Goal: Transaction & Acquisition: Purchase product/service

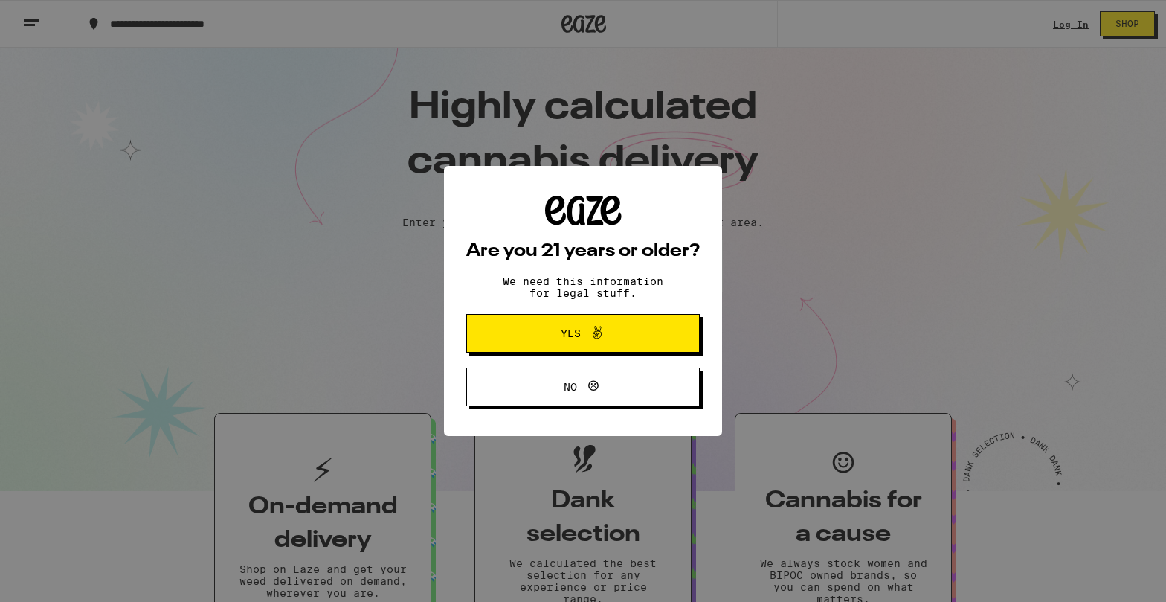
click at [583, 348] on button "Yes" at bounding box center [583, 333] width 234 height 39
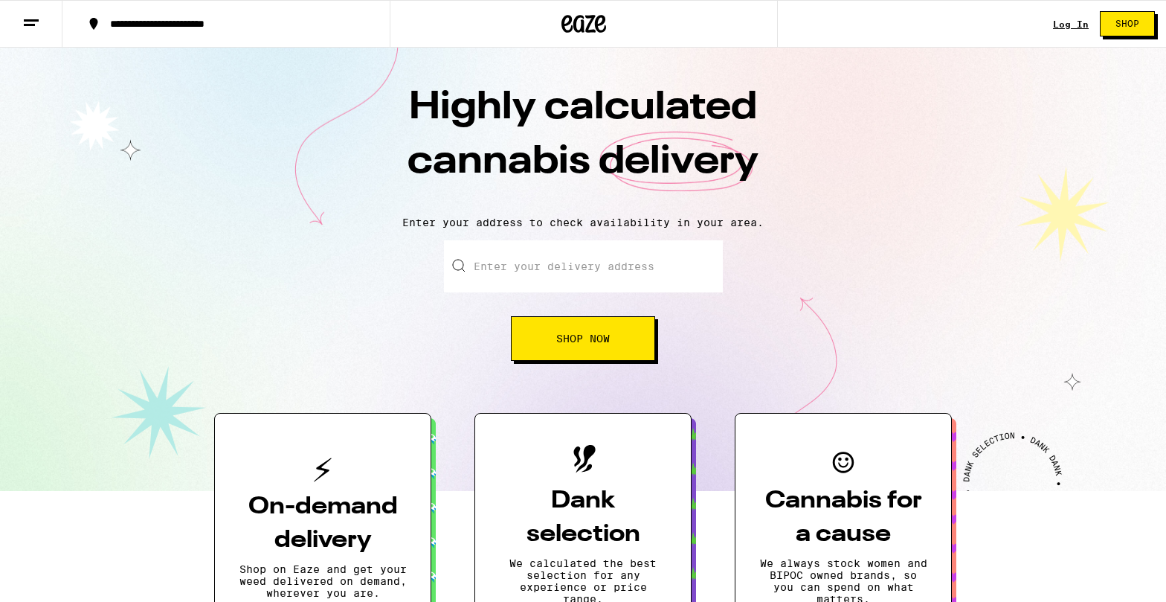
click at [606, 245] on input "Enter your delivery address" at bounding box center [583, 266] width 279 height 52
paste input "[STREET_ADDRESS][PERSON_NAME]"
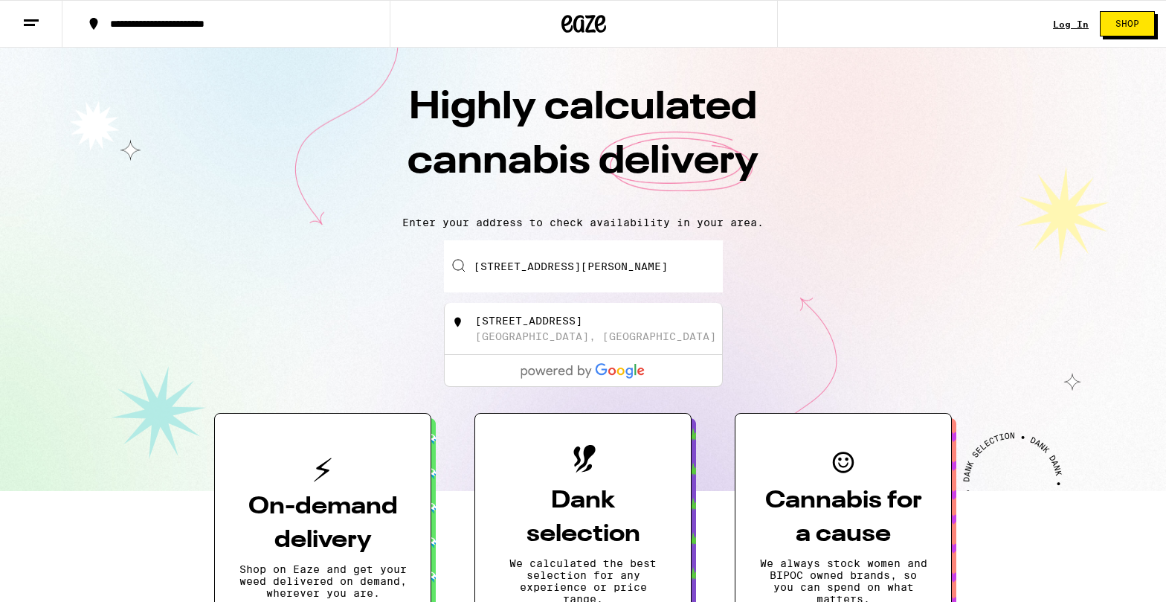
click at [603, 341] on div "[STREET_ADDRESS]" at bounding box center [608, 329] width 266 height 28
type input "[STREET_ADDRESS]"
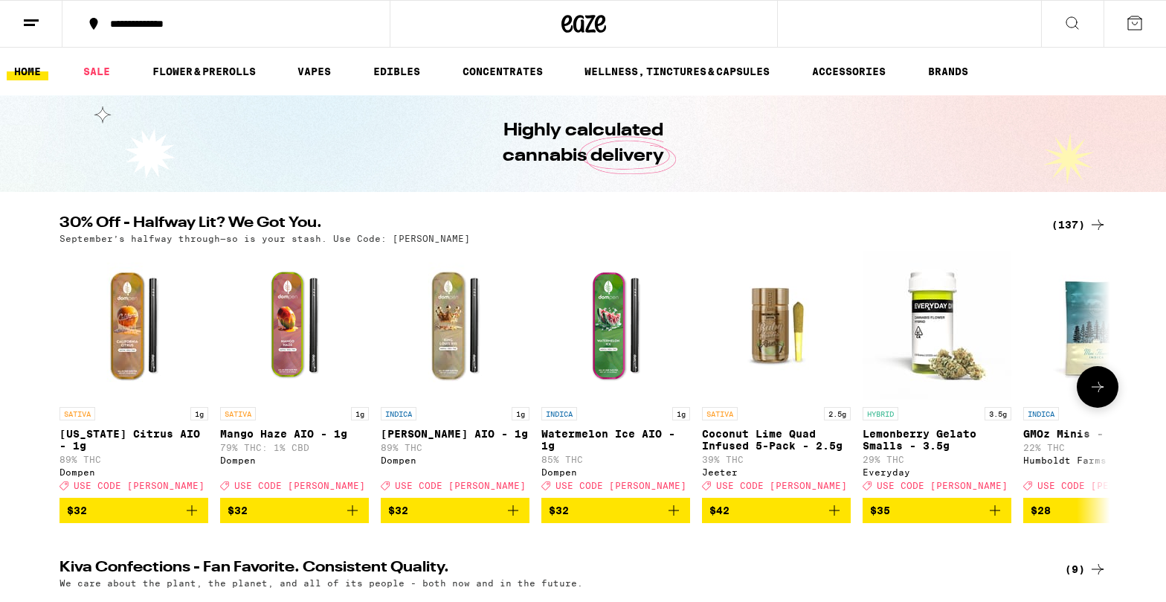
click at [1103, 396] on icon at bounding box center [1098, 387] width 18 height 18
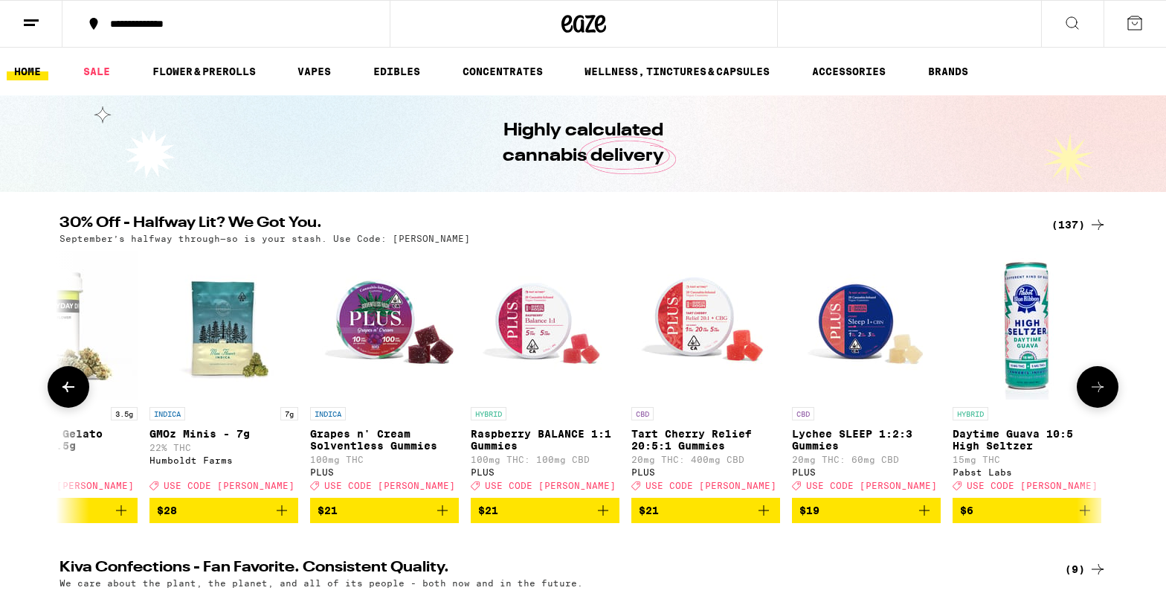
scroll to position [0, 885]
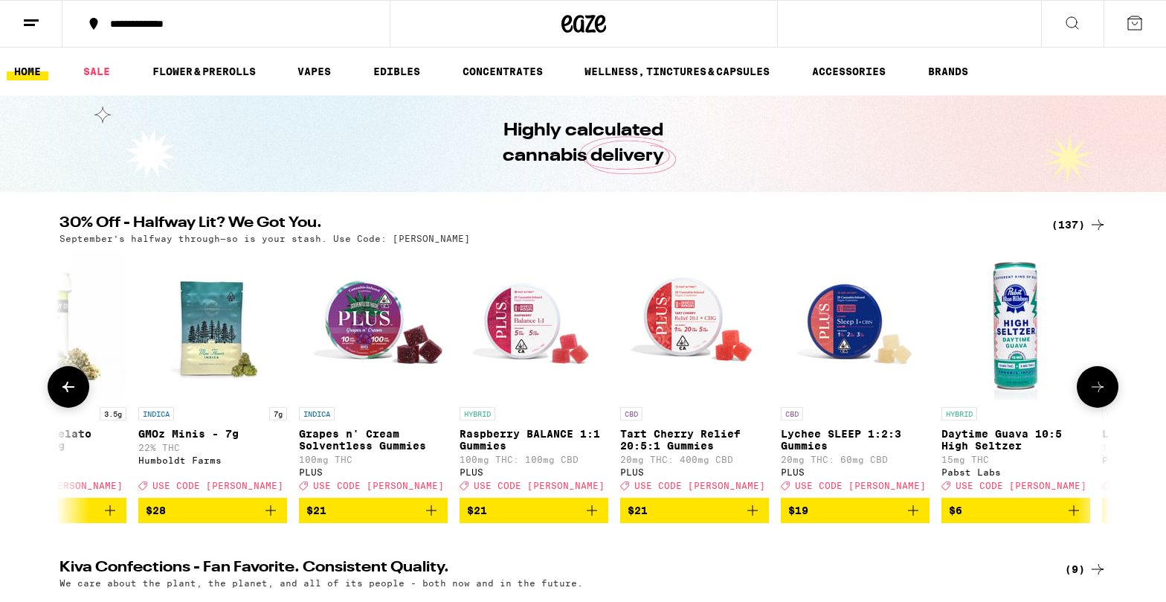
click at [1103, 396] on icon at bounding box center [1098, 387] width 18 height 18
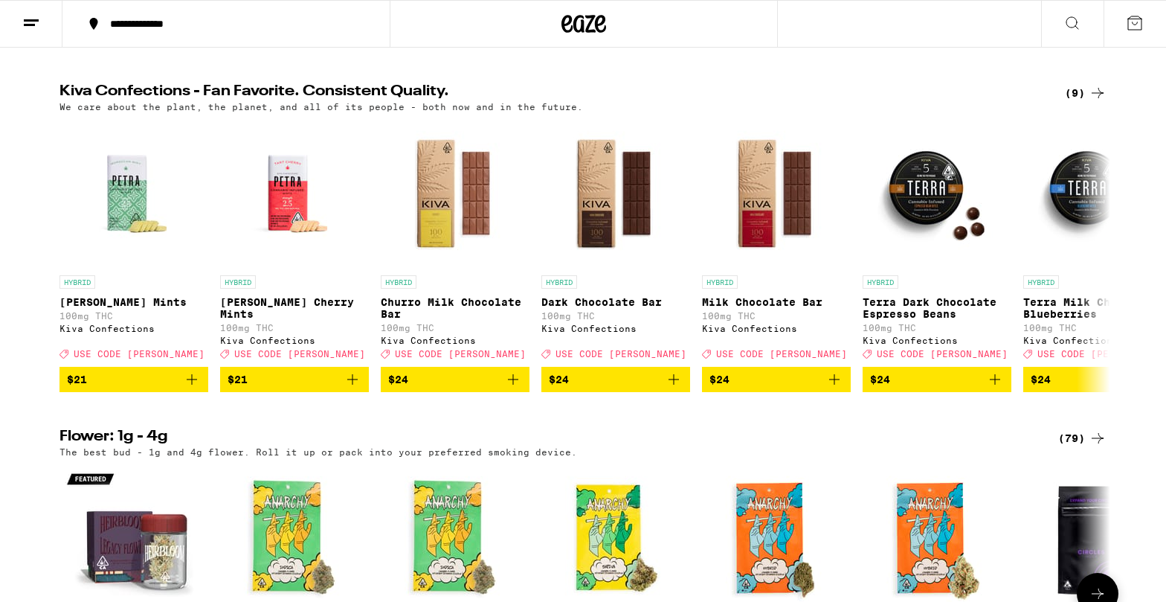
scroll to position [0, 0]
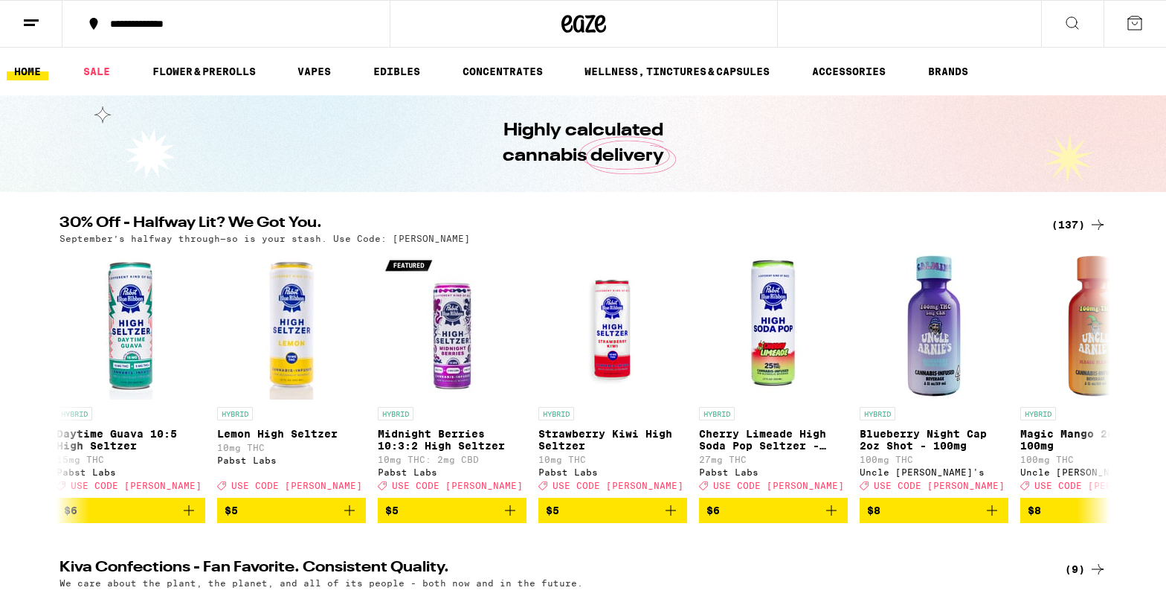
click at [339, 77] on li "VAPES" at bounding box center [321, 71] width 62 height 18
click at [321, 74] on link "VAPES" at bounding box center [314, 71] width 48 height 18
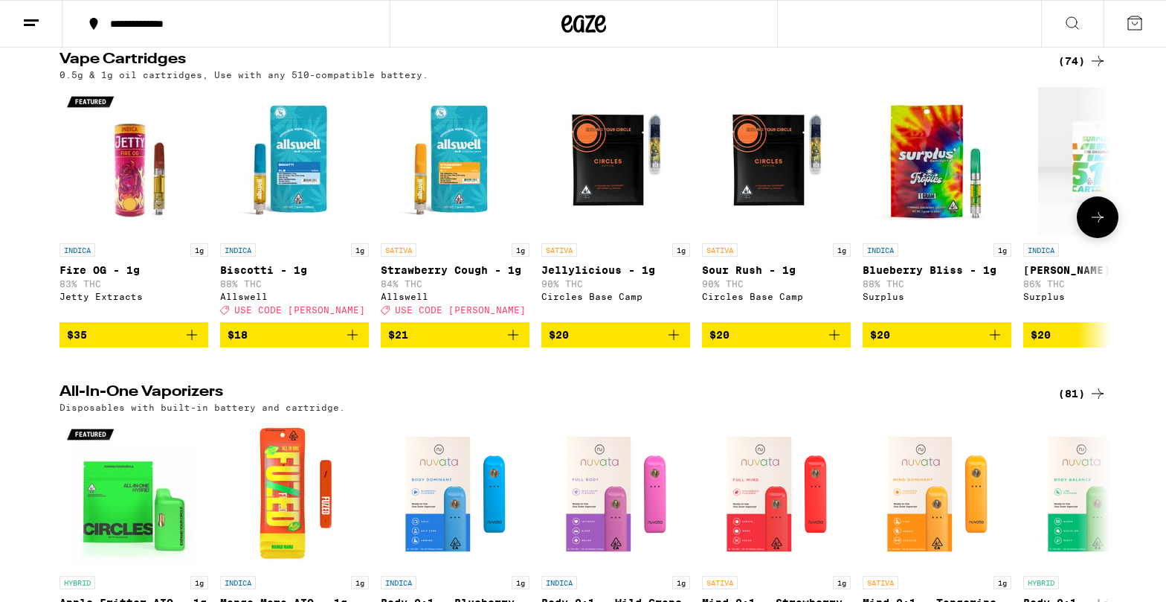
scroll to position [71, 0]
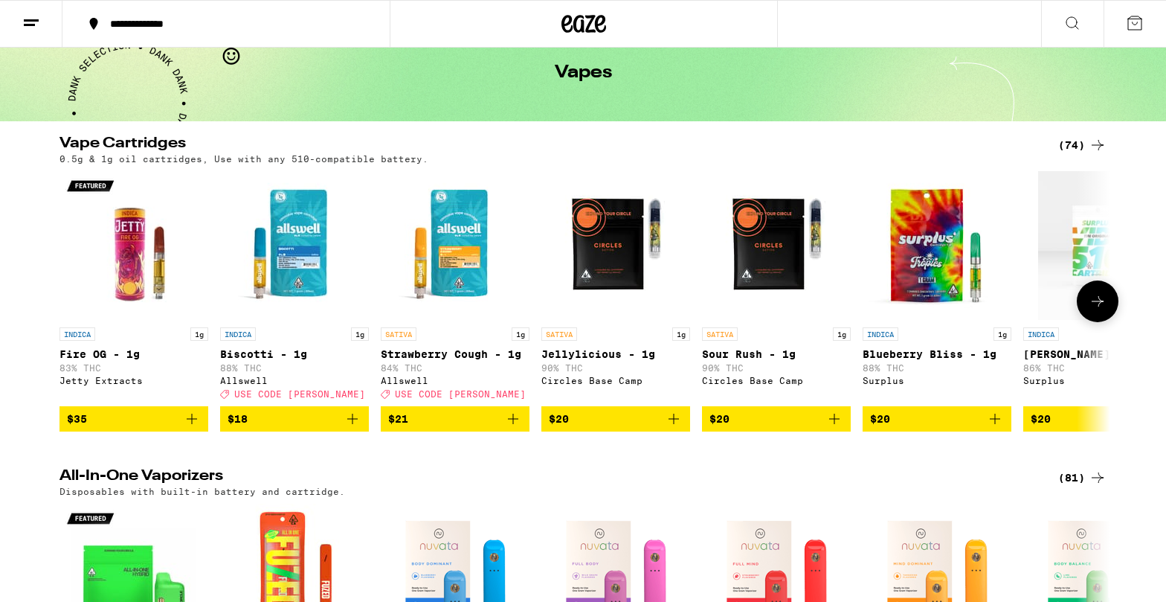
click at [1096, 300] on icon at bounding box center [1098, 301] width 18 height 18
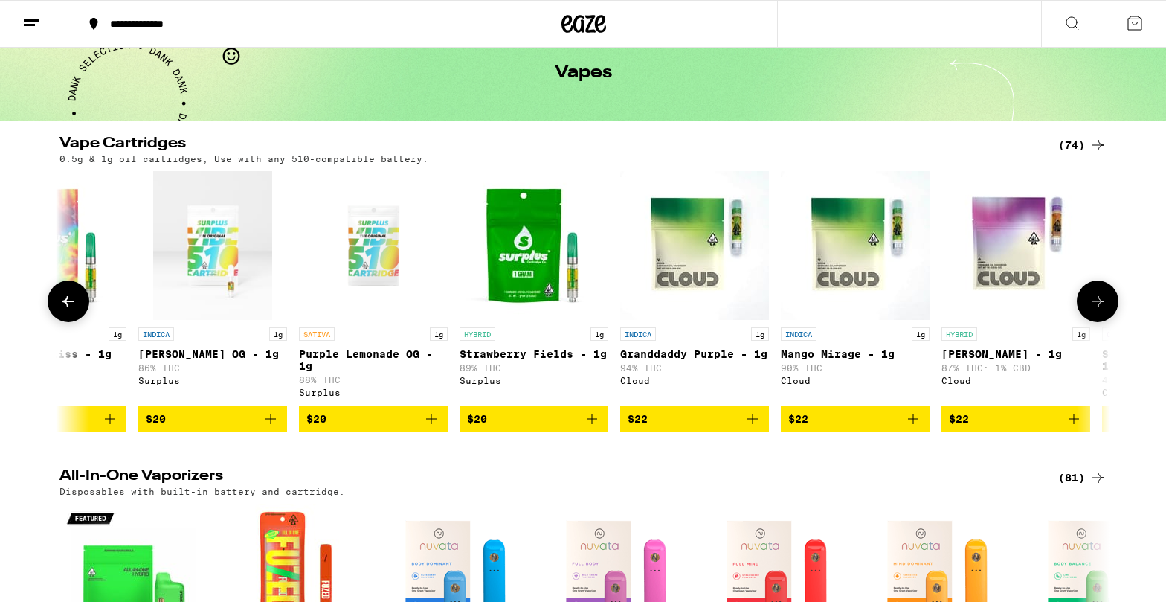
click at [1096, 300] on icon at bounding box center [1098, 301] width 18 height 18
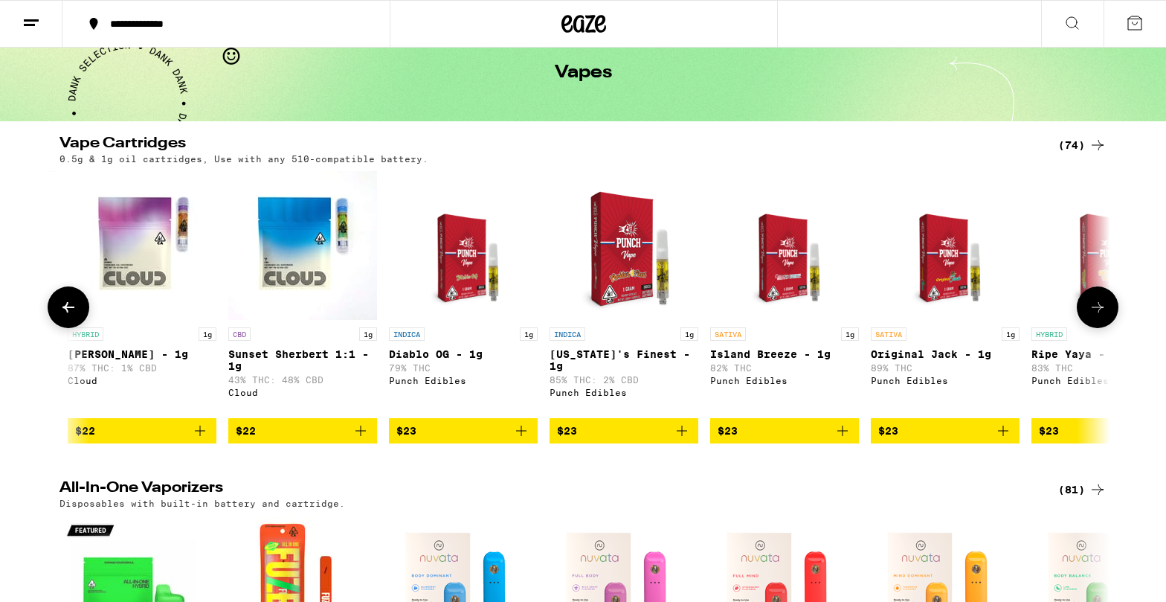
scroll to position [0, 1770]
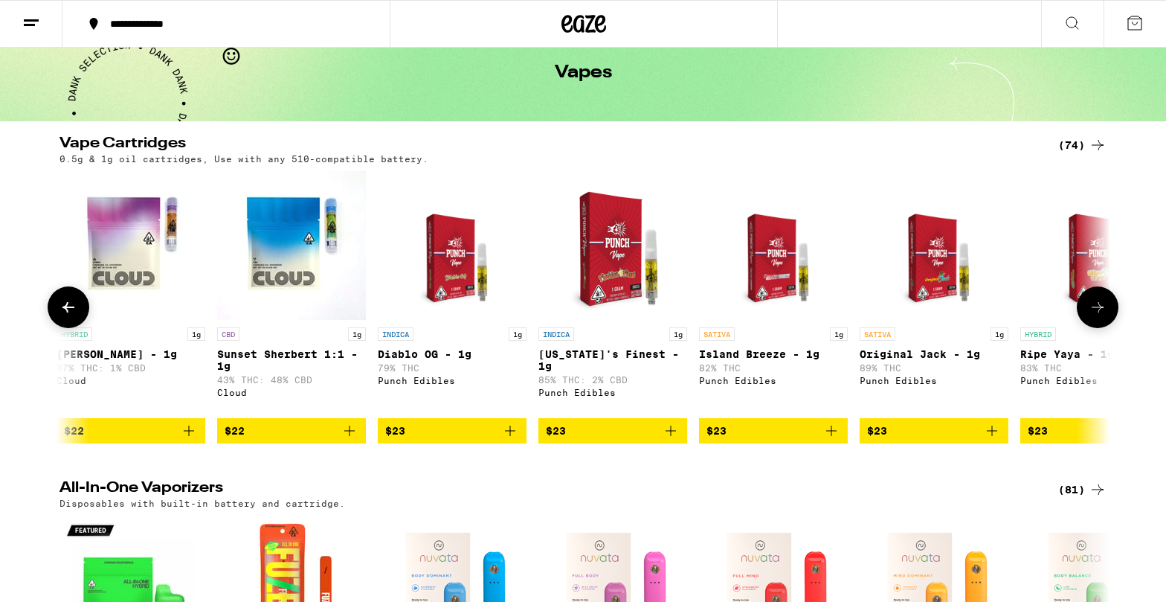
click at [1096, 300] on button at bounding box center [1098, 307] width 42 height 42
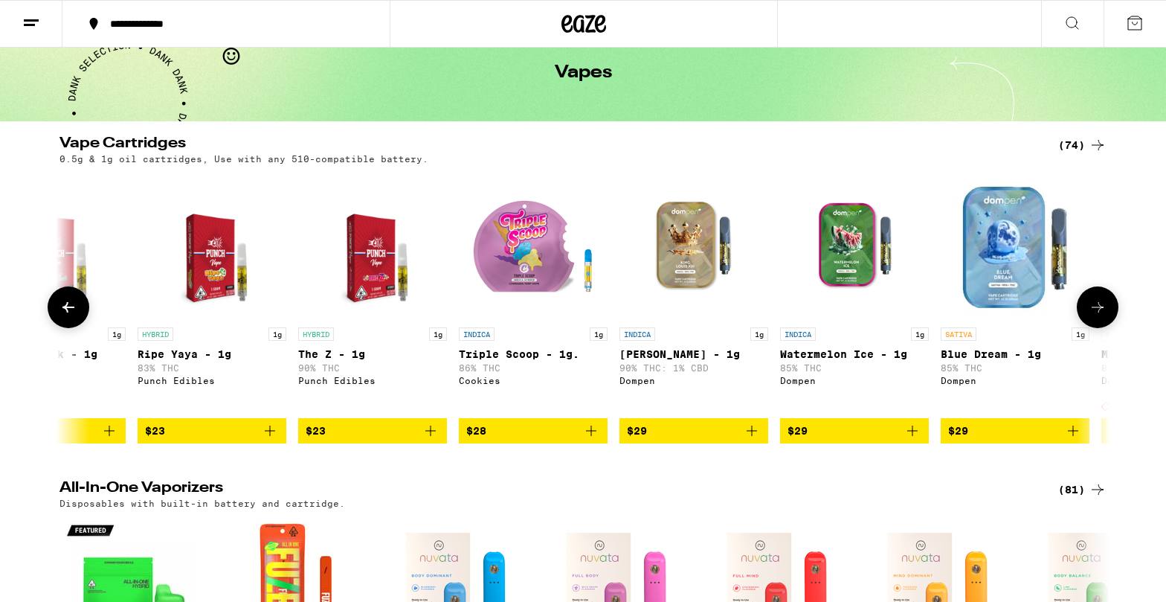
scroll to position [0, 2656]
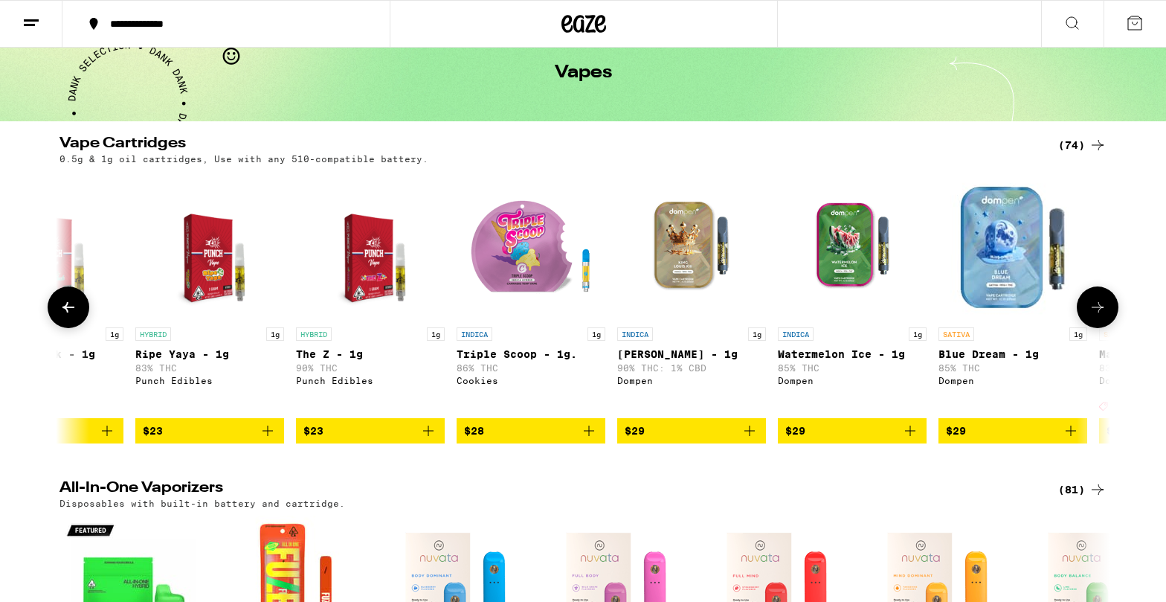
click at [1096, 300] on button at bounding box center [1098, 307] width 42 height 42
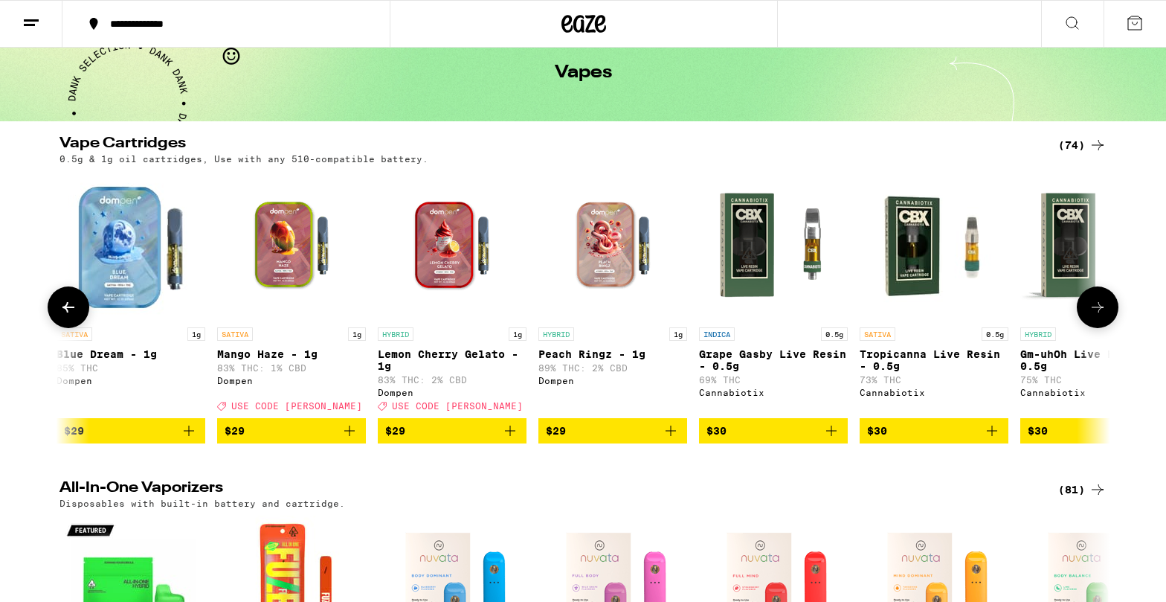
scroll to position [0, 3541]
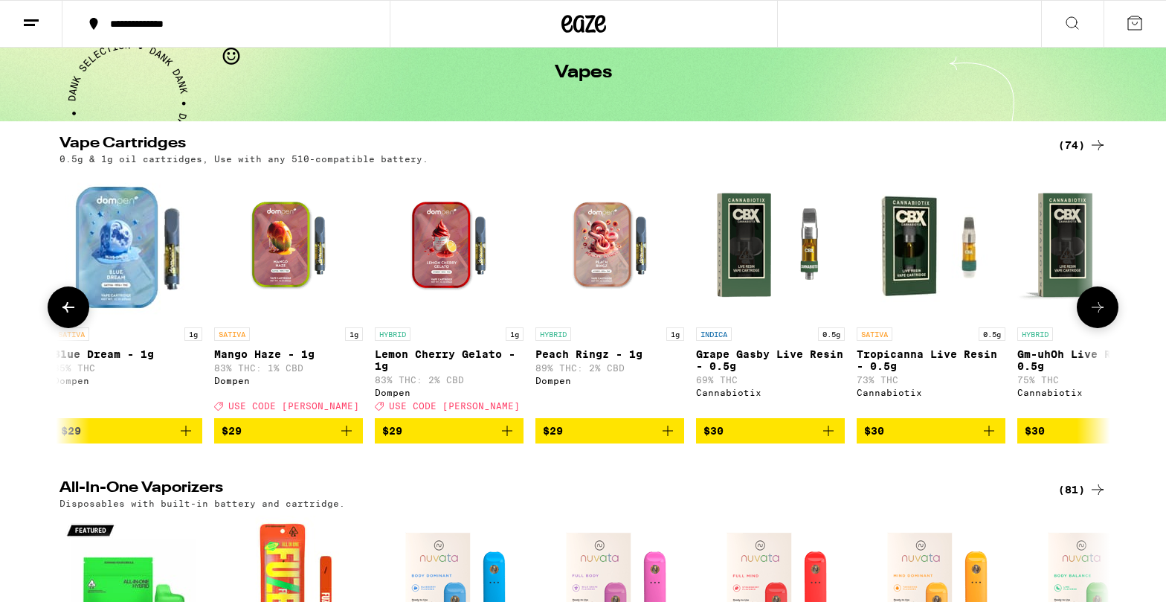
click at [1096, 300] on button at bounding box center [1098, 307] width 42 height 42
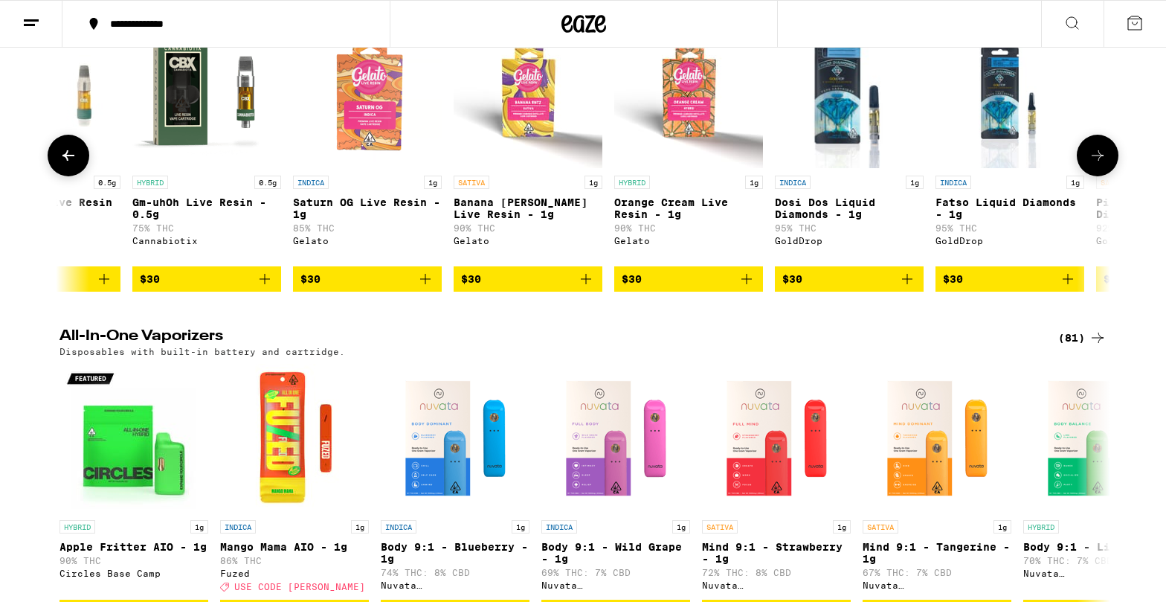
scroll to position [275, 0]
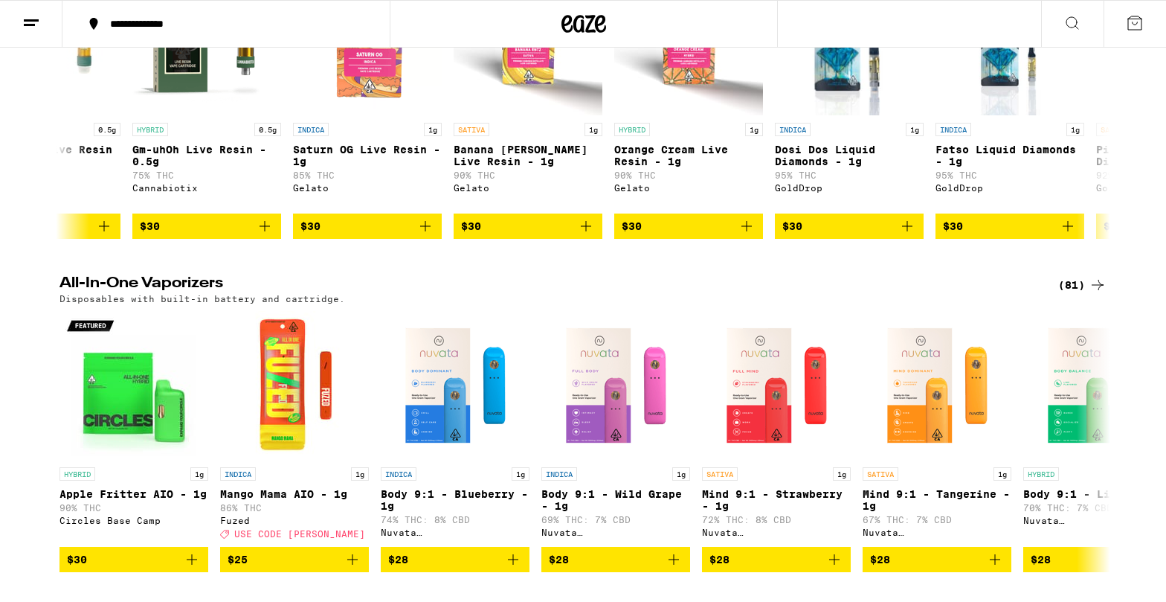
click at [1080, 294] on div "(81)" at bounding box center [1083, 285] width 48 height 18
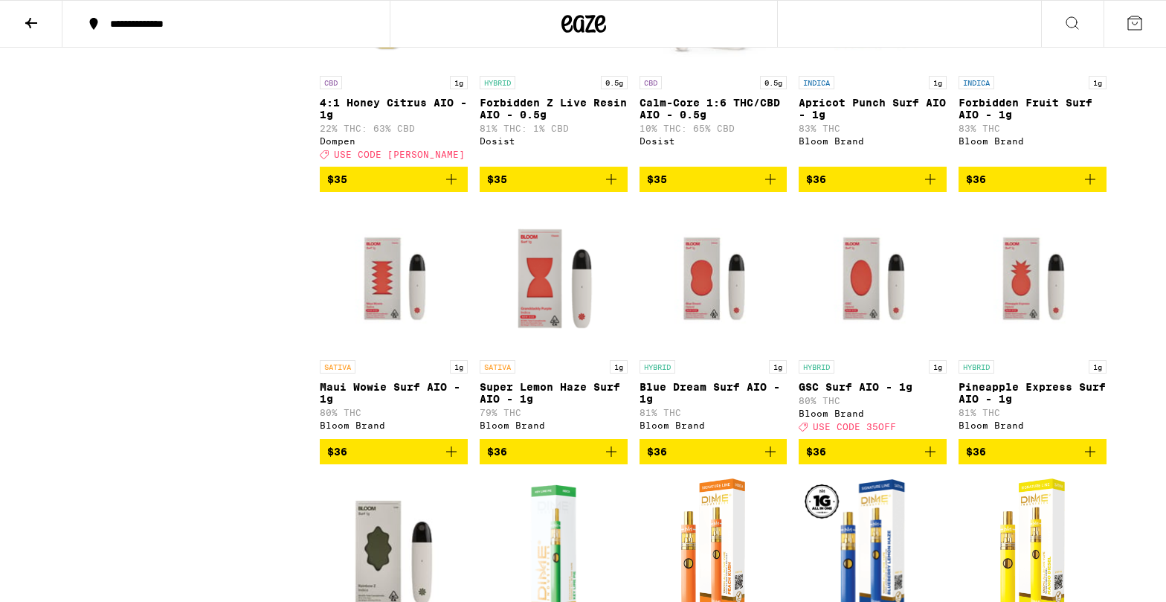
scroll to position [3621, 0]
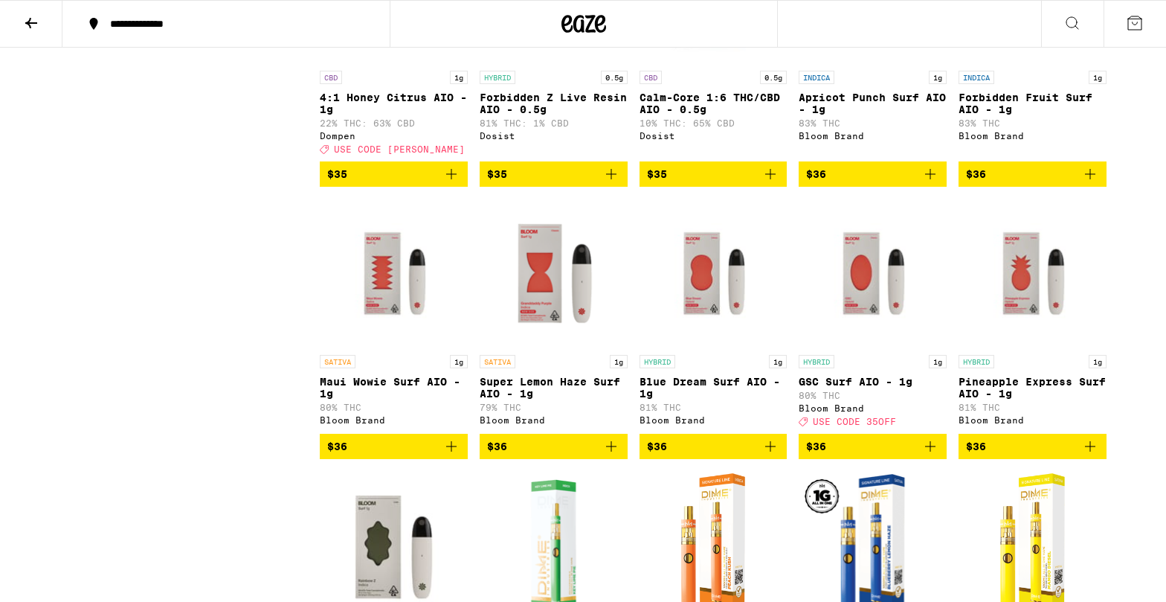
click at [556, 347] on img "Open page for Super Lemon Haze Surf AIO - 1g from Bloom Brand" at bounding box center [554, 273] width 148 height 149
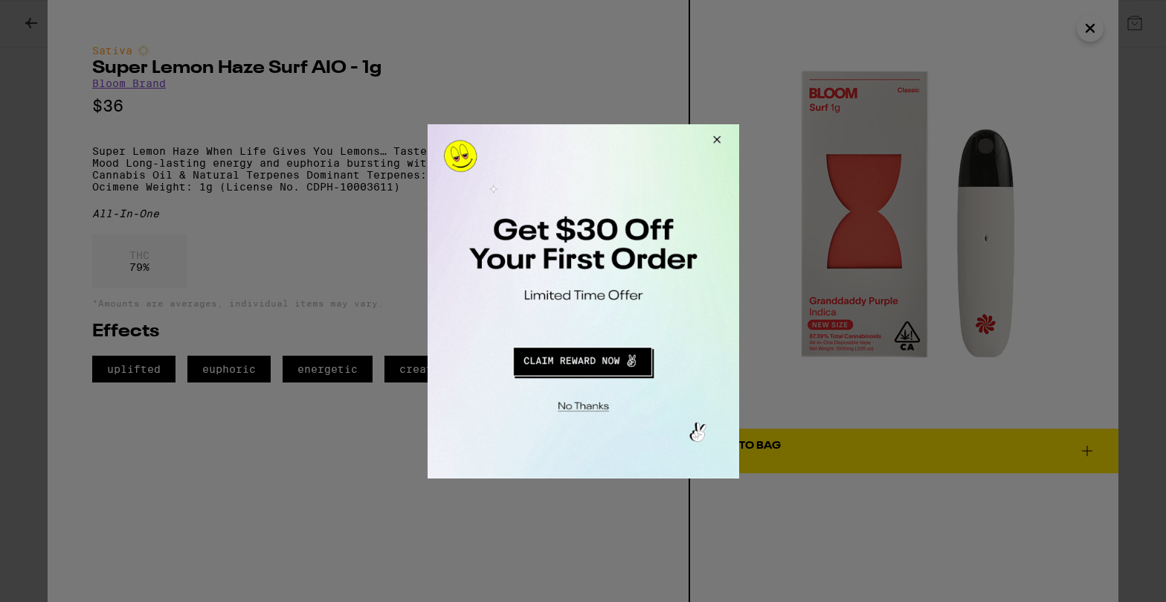
click at [2, 421] on div at bounding box center [583, 301] width 1166 height 602
click at [712, 138] on button "Close Modal" at bounding box center [714, 141] width 40 height 36
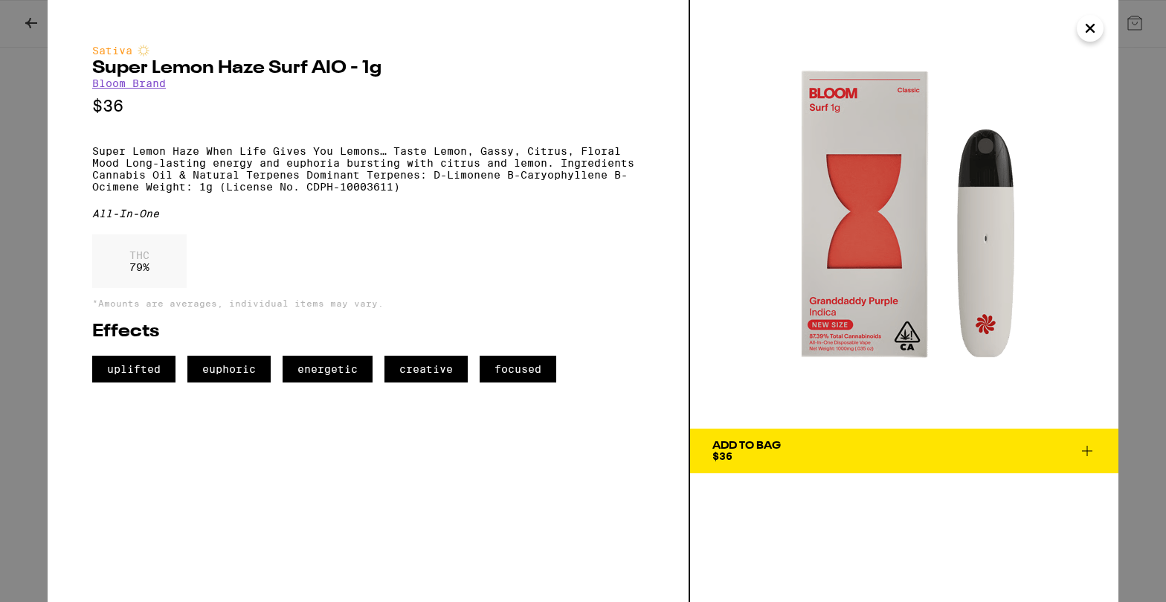
click at [10, 124] on div "Sativa Super Lemon Haze Surf AIO - 1g Bloom Brand $36 Super Lemon Haze When Lif…" at bounding box center [583, 301] width 1166 height 602
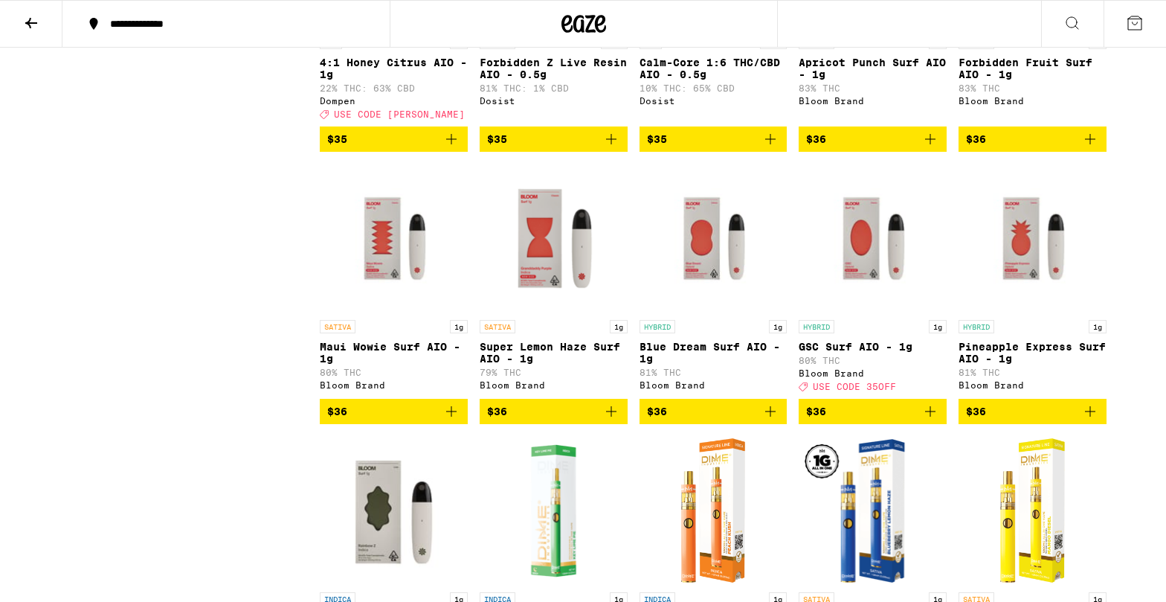
scroll to position [3143, 0]
